Goal: Task Accomplishment & Management: Manage account settings

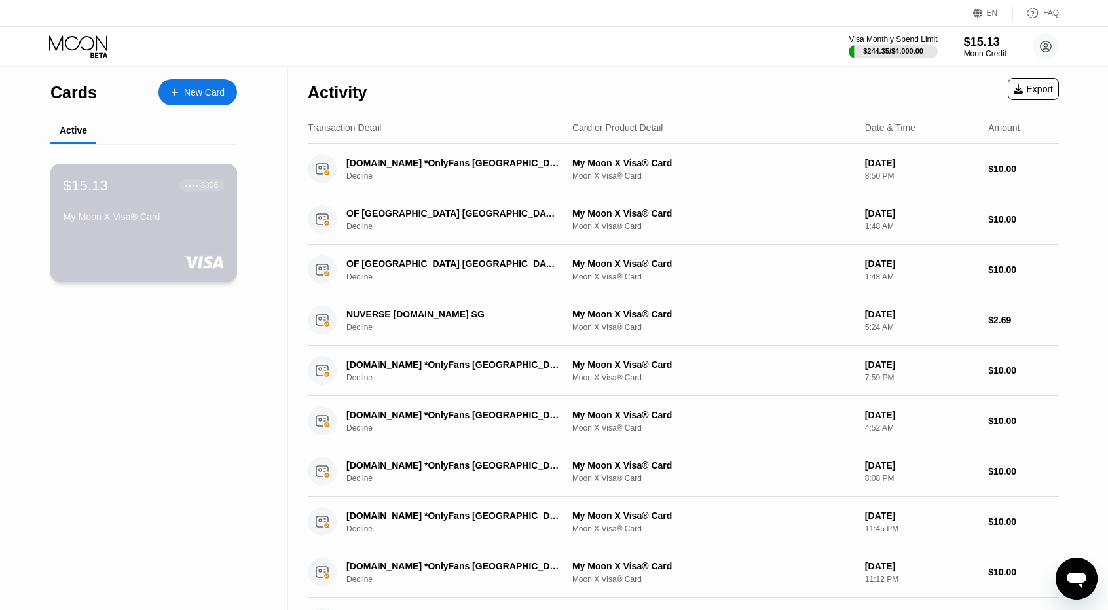
click at [126, 221] on div "My Moon X Visa® Card" at bounding box center [144, 217] width 160 height 10
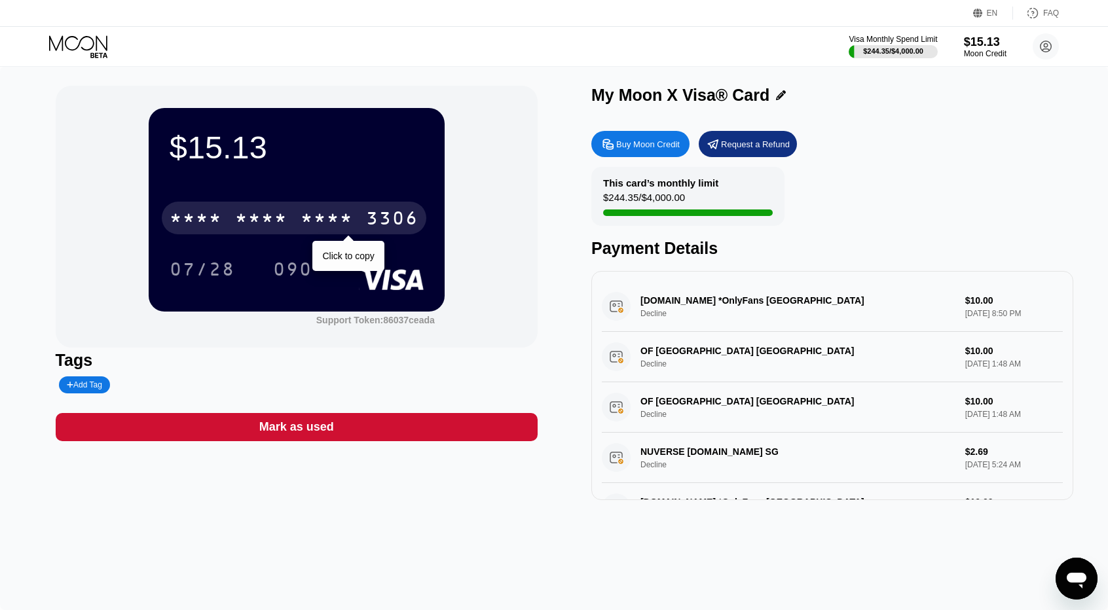
click at [306, 222] on div "* * * *" at bounding box center [327, 220] width 52 height 21
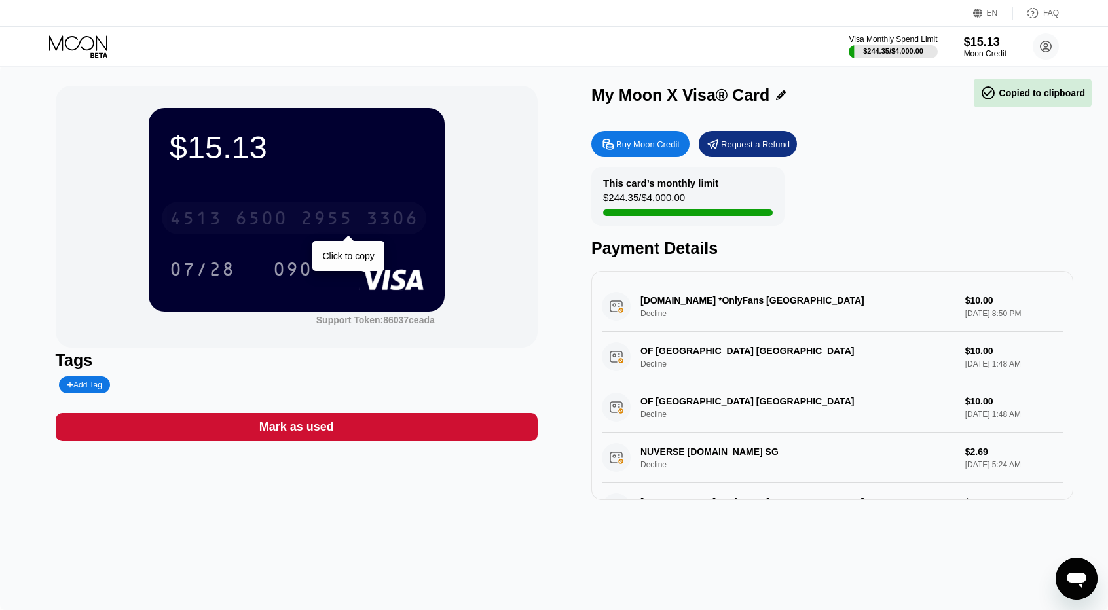
click at [388, 233] on div "[CREDIT_CARD_NUMBER]" at bounding box center [294, 218] width 265 height 33
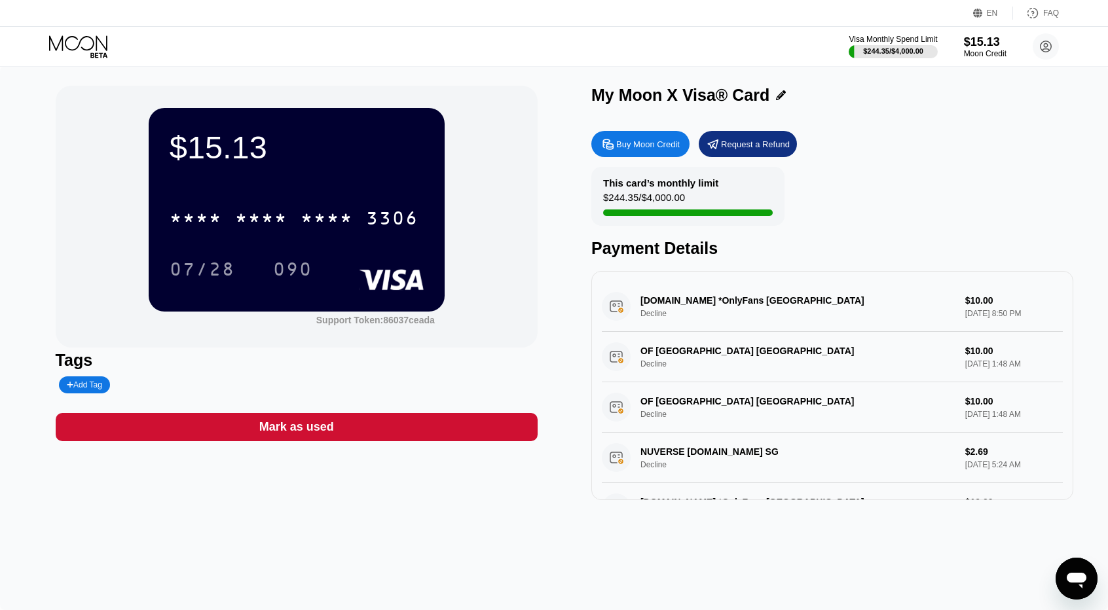
click at [1071, 574] on icon "Open messaging window" at bounding box center [1077, 581] width 20 height 16
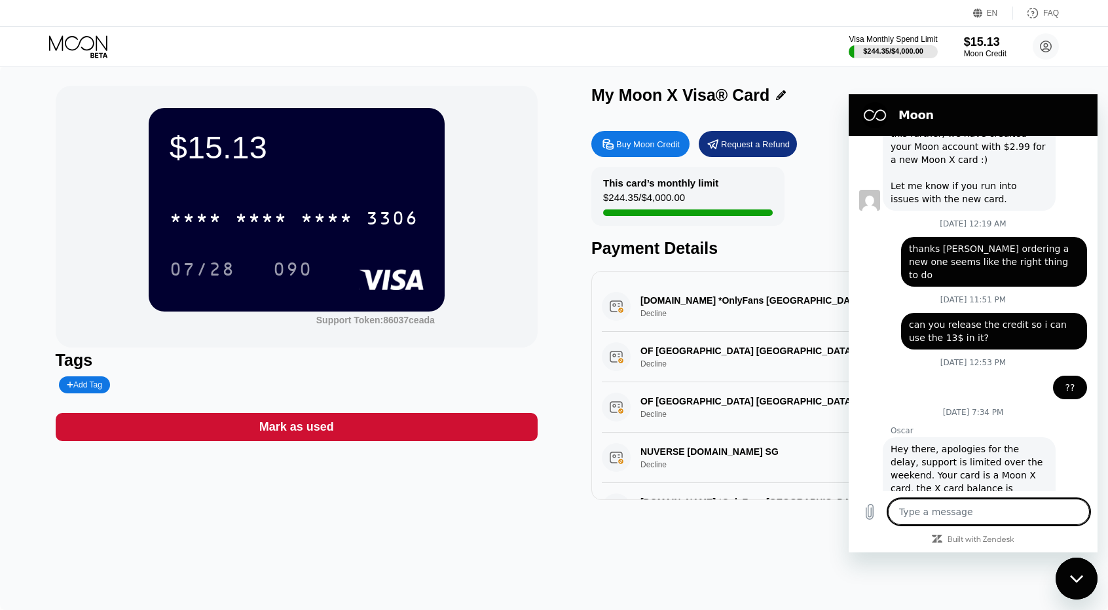
scroll to position [1150, 0]
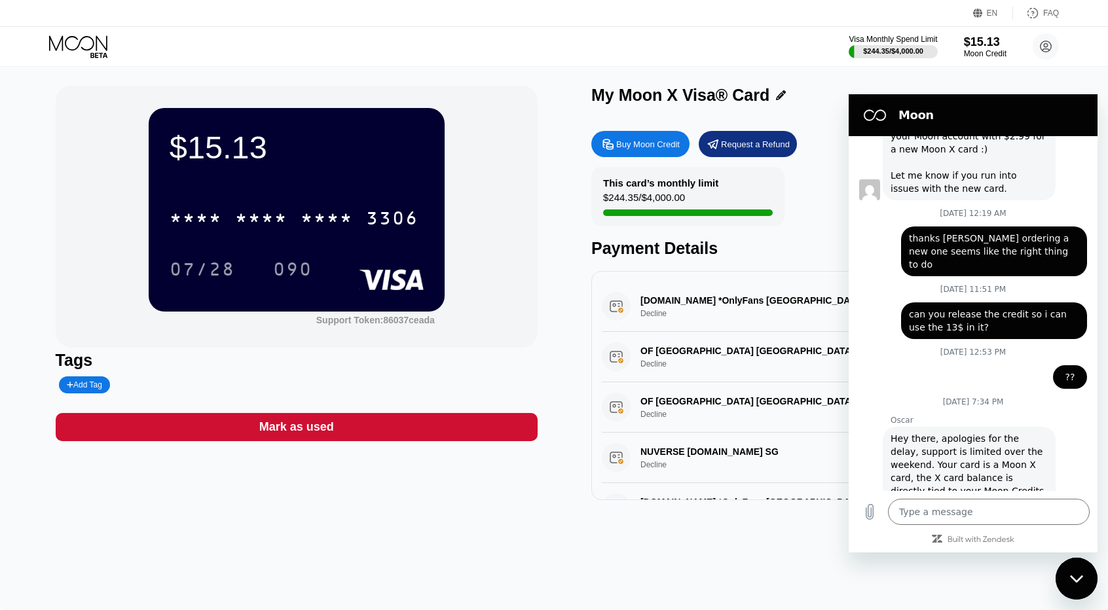
click at [473, 539] on div "$15.13 * * * * * * * * * * * * 3306 07/28 090 Support Token: 86037ceada Tags Ad…" at bounding box center [554, 338] width 1108 height 544
click at [925, 513] on textarea at bounding box center [989, 512] width 202 height 26
click at [933, 507] on textarea at bounding box center [989, 512] width 202 height 26
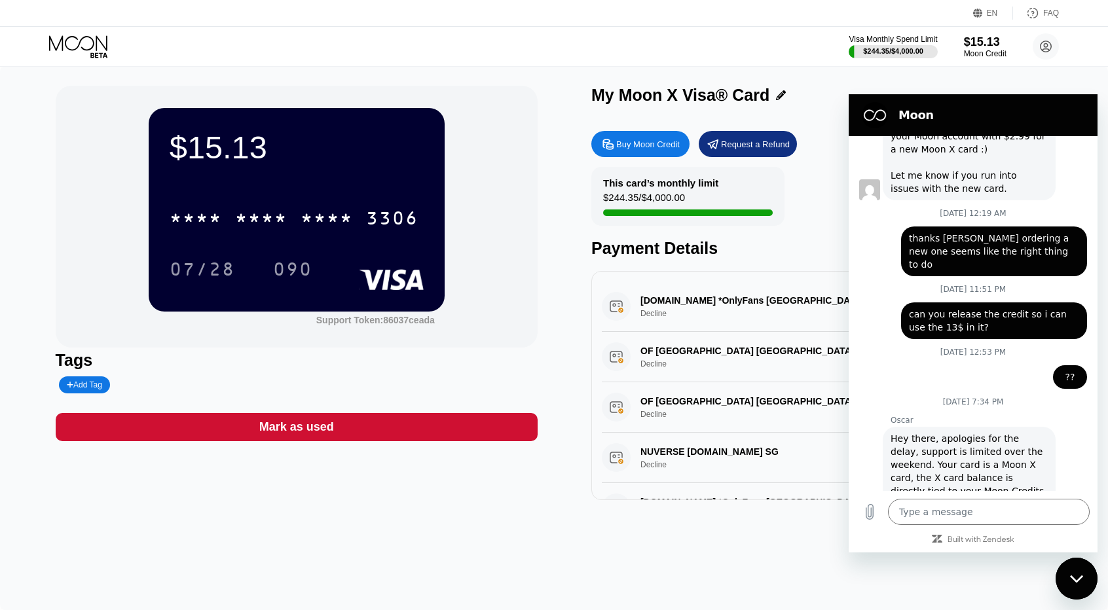
click at [849, 553] on html "Moon [DATE] 6:26 AM Moon - [DOMAIN_NAME] Moon - [DOMAIN_NAME] says: Hey there! …" at bounding box center [973, 323] width 249 height 458
type textarea "x"
